Goal: Information Seeking & Learning: Learn about a topic

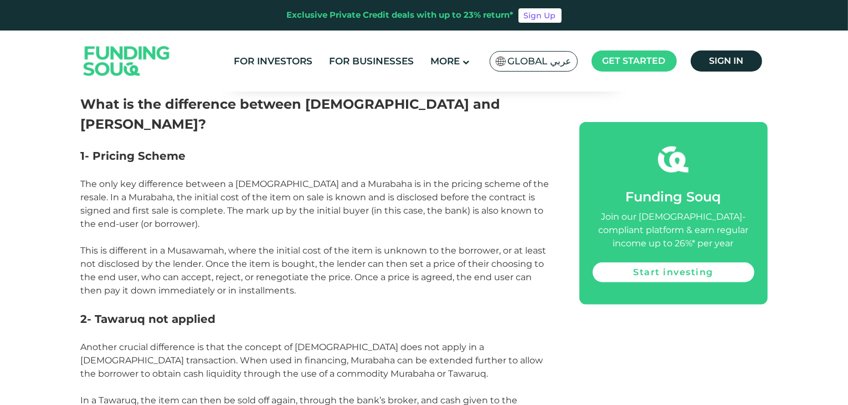
scroll to position [820, 0]
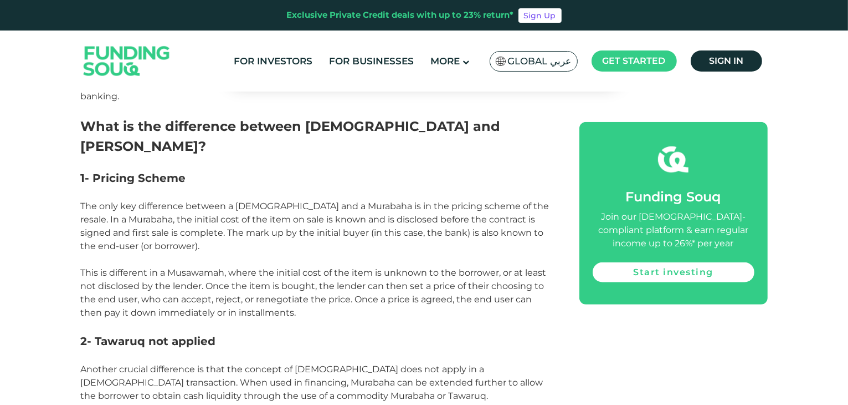
click at [295, 156] on p at bounding box center [318, 162] width 474 height 13
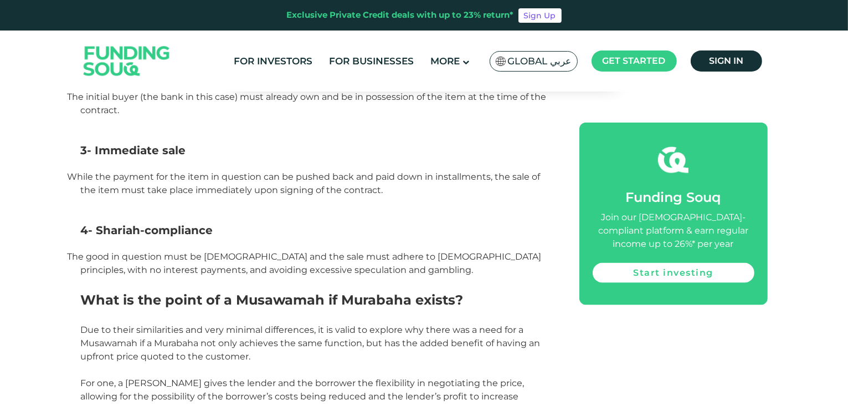
scroll to position [1419, 0]
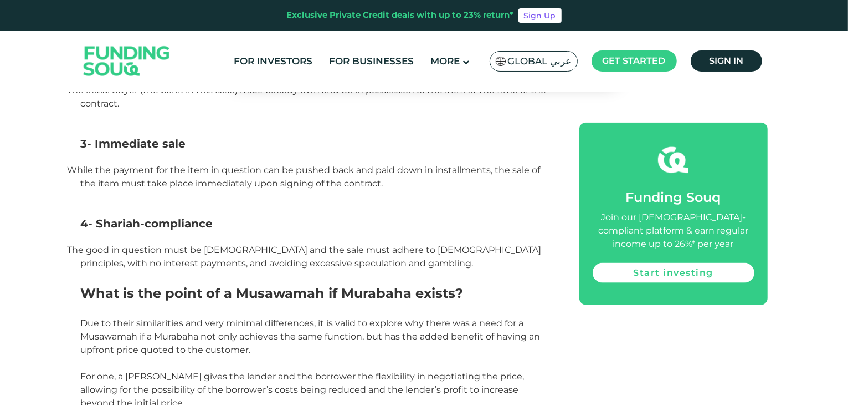
click at [256, 243] on p "The good in question must be [DEMOGRAPHIC_DATA] and the sale must adhere to [DE…" at bounding box center [318, 256] width 474 height 27
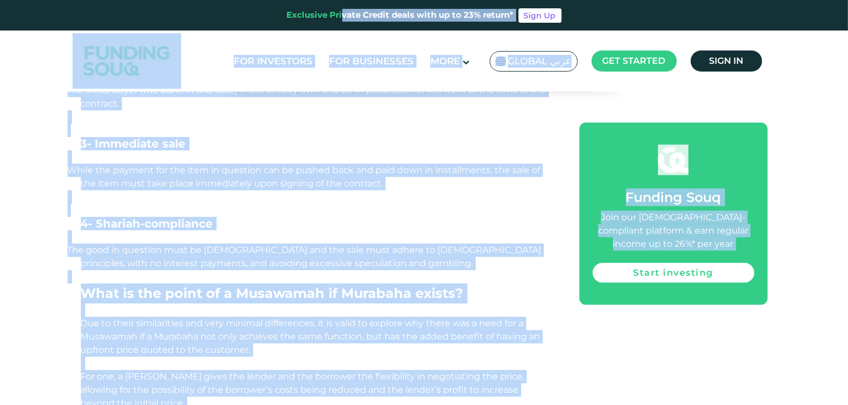
copy div "Loremipsu Dolorsi Ametco adipi elit se do 76% eiusmo* Temp In Utl Etdolorem Ali…"
click at [510, 243] on p "The good in question must be [DEMOGRAPHIC_DATA] and the sale must adhere to [DE…" at bounding box center [318, 256] width 474 height 27
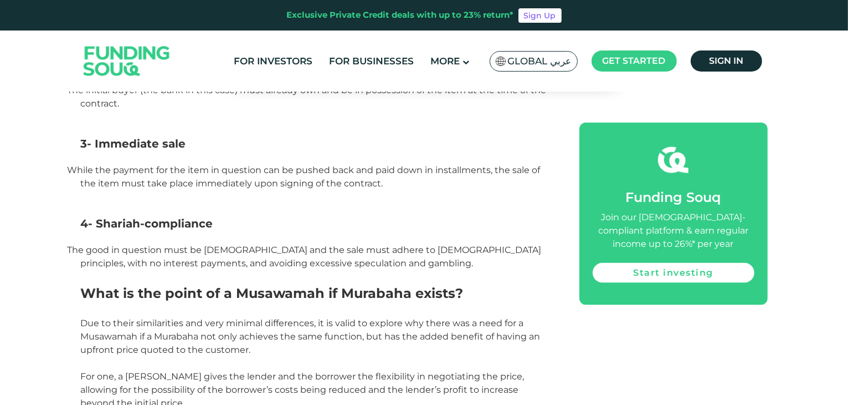
click at [405, 303] on p at bounding box center [318, 309] width 474 height 13
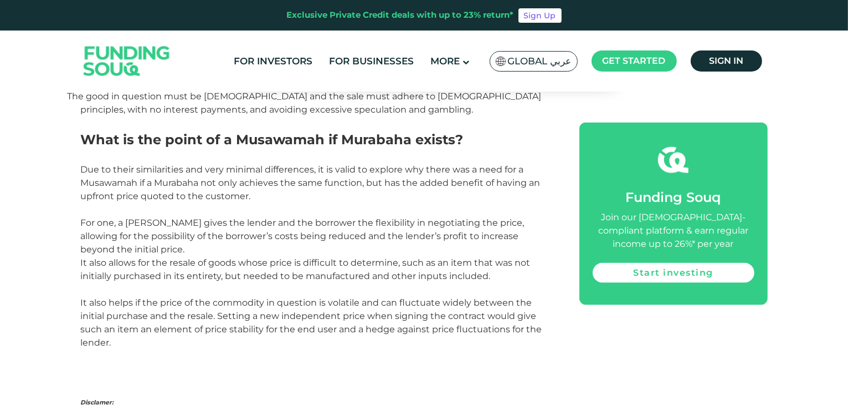
scroll to position [1574, 0]
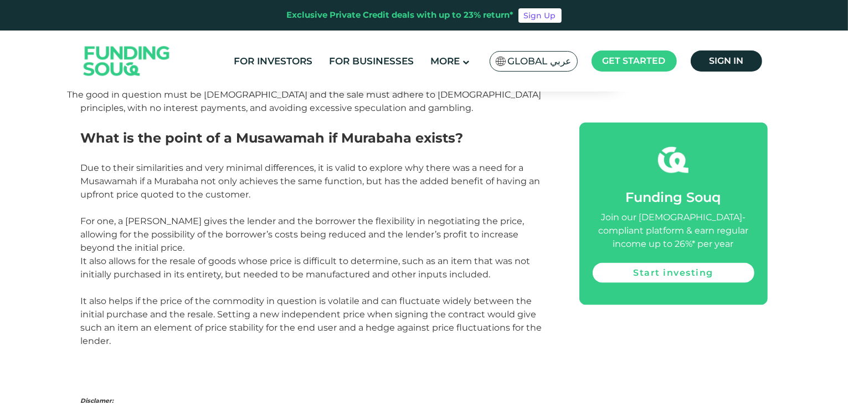
click at [325, 214] on p "For one, a [PERSON_NAME] gives the lender and the borrower the flexibility in n…" at bounding box center [318, 234] width 474 height 40
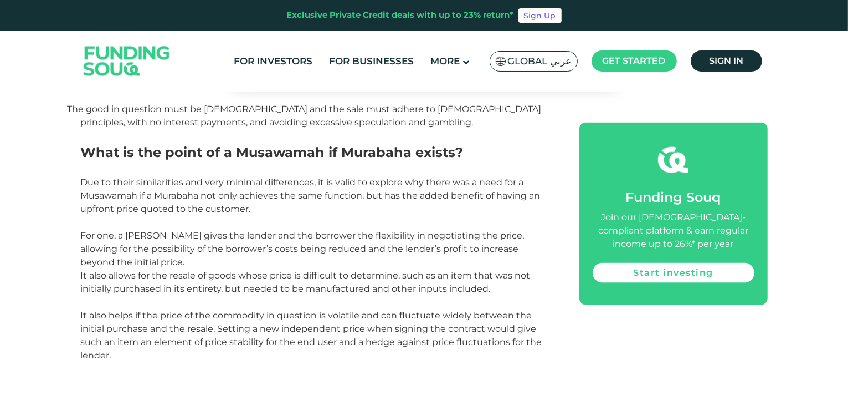
scroll to position [1552, 0]
